Goal: Transaction & Acquisition: Book appointment/travel/reservation

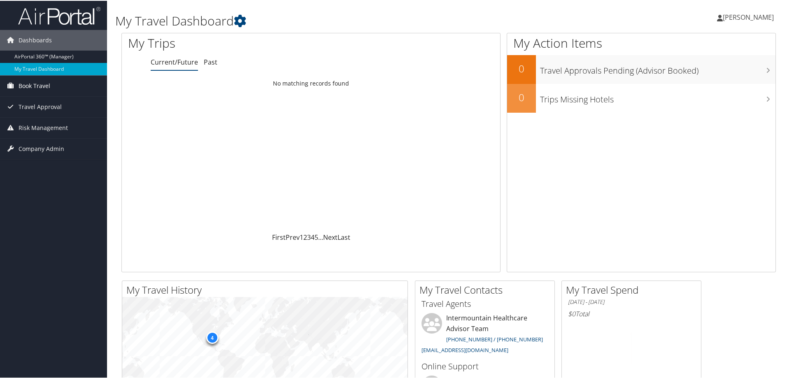
click at [34, 81] on span "Book Travel" at bounding box center [35, 85] width 32 height 21
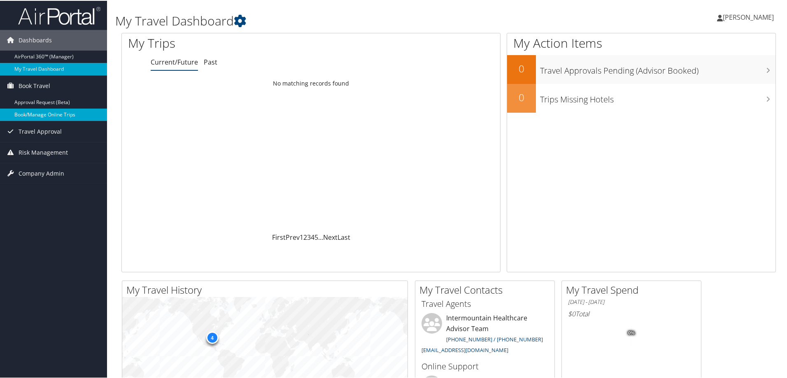
click at [42, 109] on link "Book/Manage Online Trips" at bounding box center [53, 114] width 107 height 12
